Goal: Transaction & Acquisition: Purchase product/service

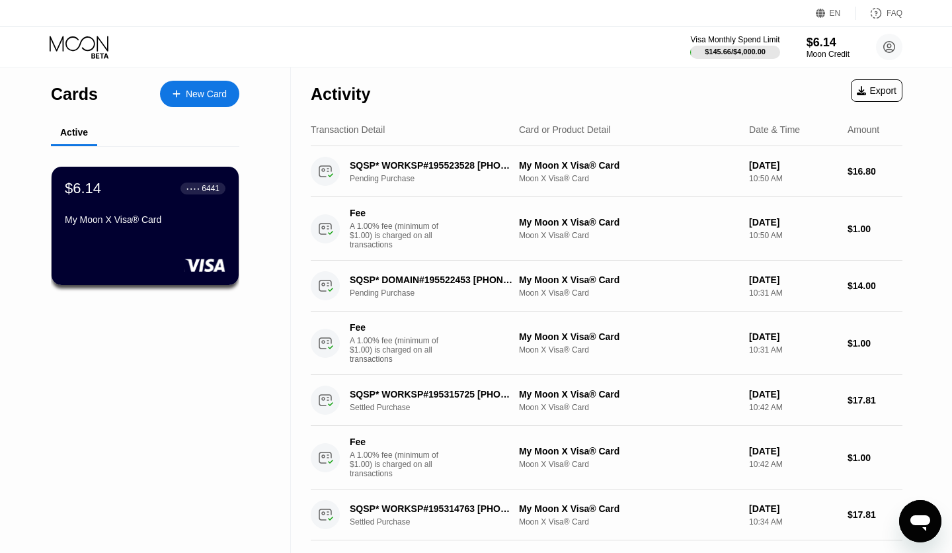
click at [886, 48] on circle at bounding box center [889, 47] width 26 height 26
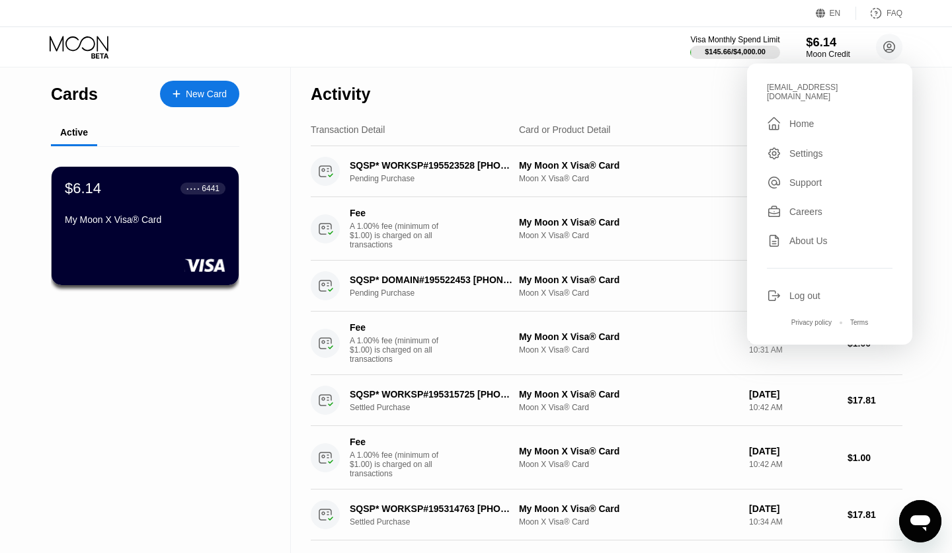
click at [822, 47] on div "$6.14" at bounding box center [828, 42] width 44 height 14
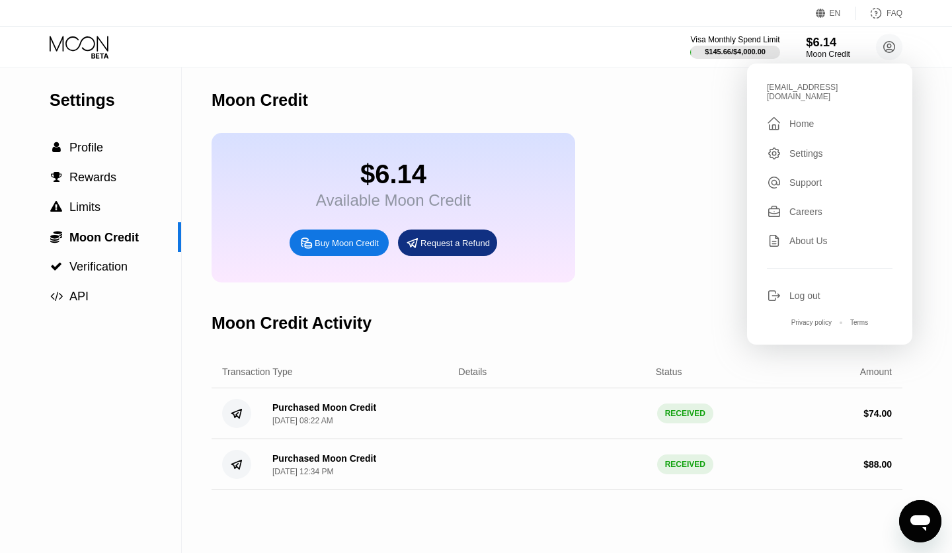
click at [822, 47] on div "$6.14" at bounding box center [828, 42] width 44 height 14
click at [326, 241] on div "Buy Moon Credit" at bounding box center [347, 242] width 64 height 11
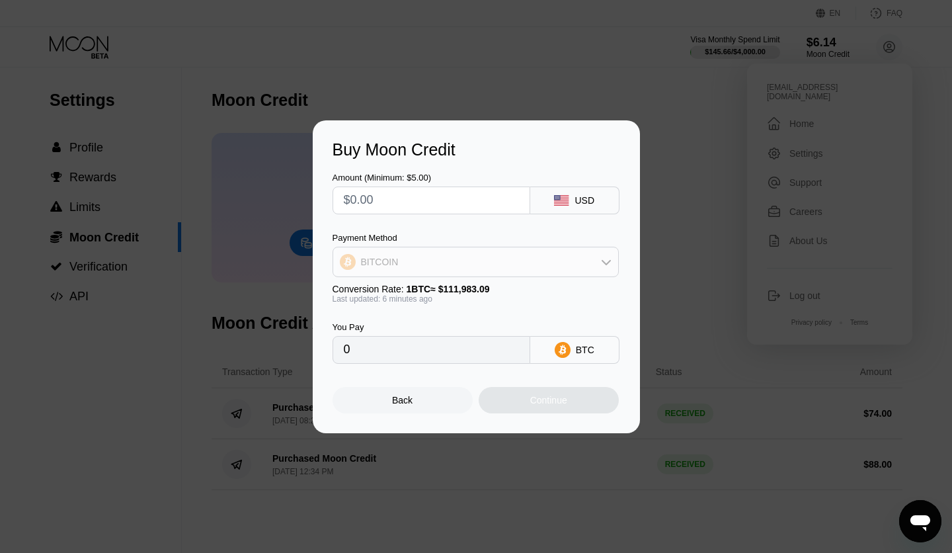
click at [598, 264] on div "BITCOIN" at bounding box center [475, 262] width 285 height 26
drag, startPoint x: 436, startPoint y: 327, endPoint x: 402, endPoint y: 196, distance: 136.0
click at [436, 327] on div "USDT on TRON" at bounding box center [483, 327] width 249 height 11
type input "0.00"
click at [396, 197] on input "text" at bounding box center [431, 200] width 175 height 26
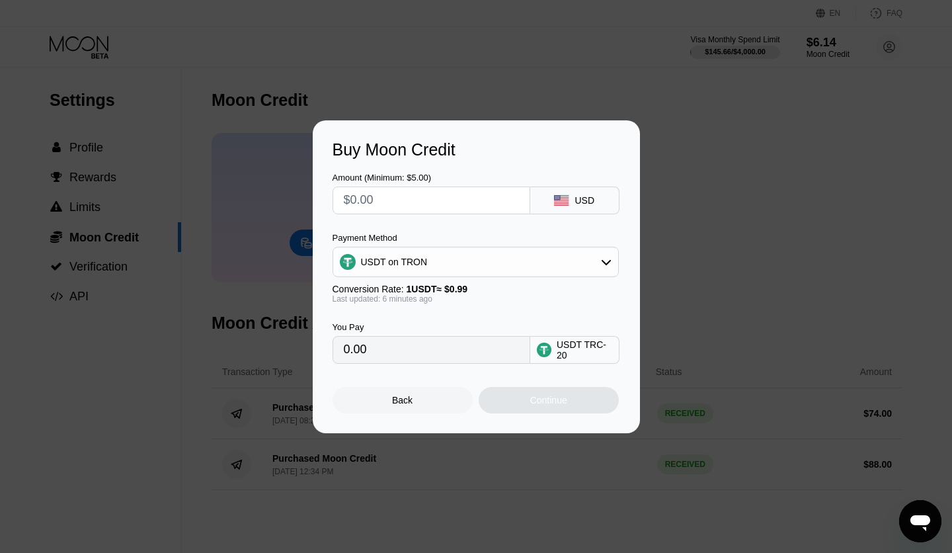
type input "$1"
type input "1.01"
type input "$16"
type input "16.16"
type input "$16"
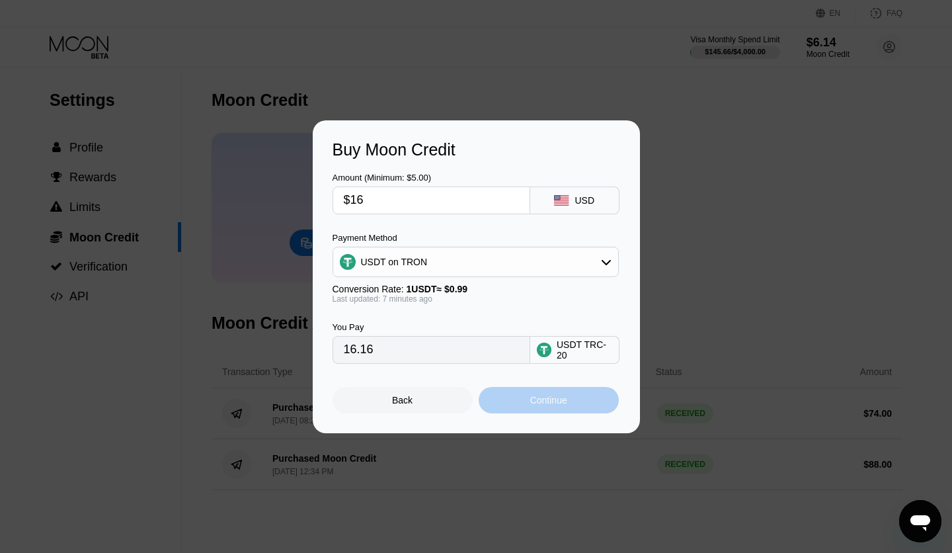
click at [539, 405] on div "Continue" at bounding box center [548, 400] width 37 height 11
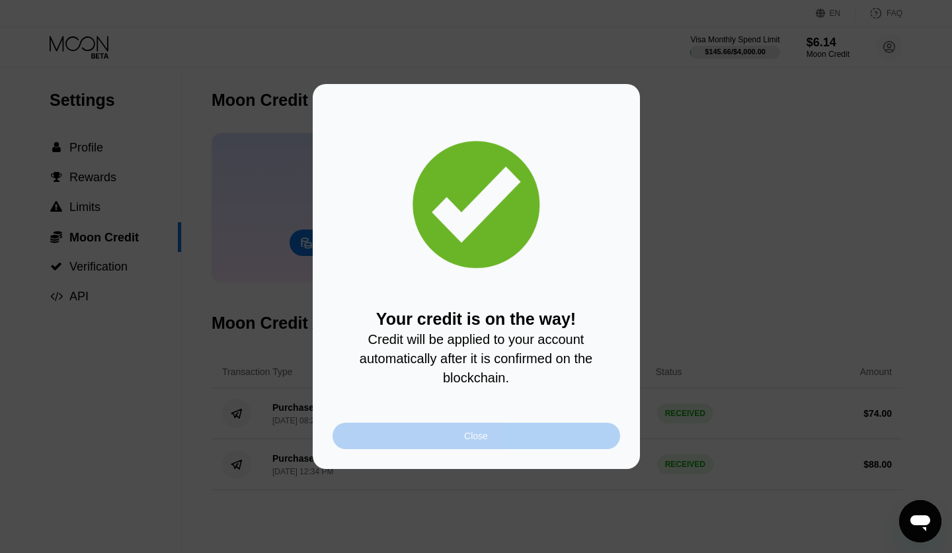
click at [514, 441] on div "Close" at bounding box center [476, 435] width 288 height 26
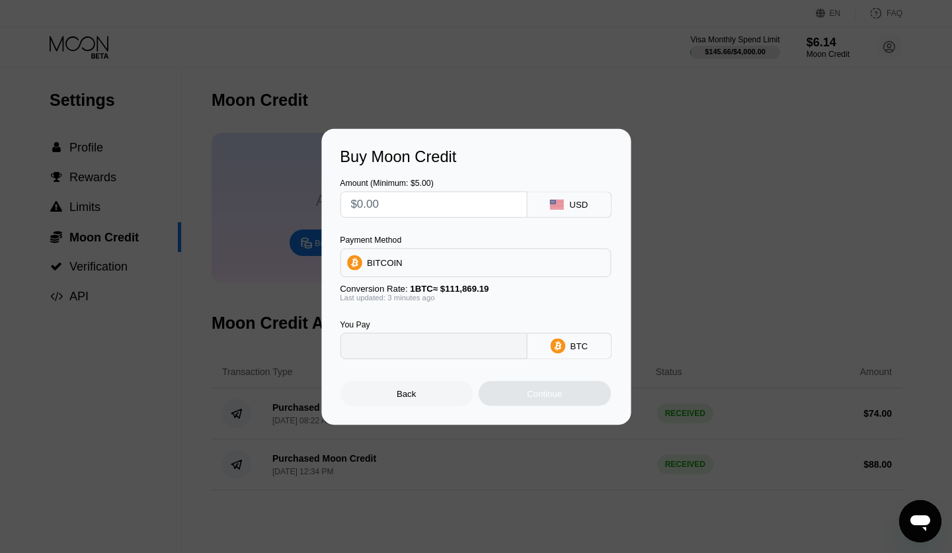
type input "0"
